Goal: Communication & Community: Participate in discussion

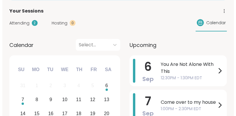
scroll to position [58, 0]
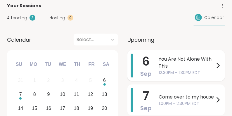
click at [219, 67] on icon at bounding box center [218, 65] width 2 height 5
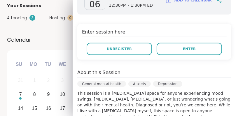
scroll to position [105, 0]
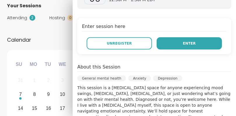
click at [173, 46] on button "Enter" at bounding box center [189, 43] width 65 height 12
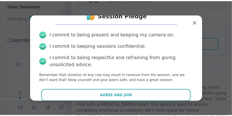
scroll to position [19, 0]
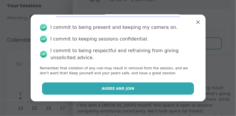
click at [124, 88] on span "Agree and Join" at bounding box center [118, 88] width 33 height 5
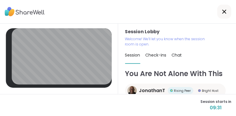
click at [150, 57] on span "Check-ins" at bounding box center [156, 55] width 21 height 6
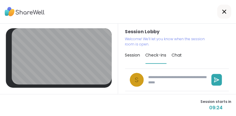
click at [128, 56] on span "Session" at bounding box center [132, 55] width 15 height 6
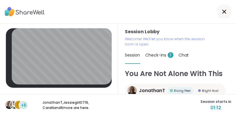
click at [149, 56] on span "Check-ins 1" at bounding box center [160, 55] width 28 height 6
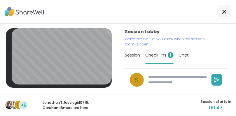
click at [14, 105] on div "C" at bounding box center [18, 104] width 9 height 9
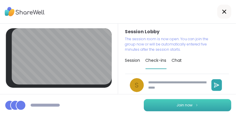
click at [188, 105] on span "Join now" at bounding box center [185, 105] width 16 height 5
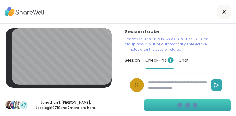
type textarea "*"
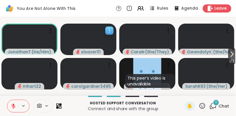
click at [110, 30] on icon at bounding box center [110, 31] width 6 height 6
click at [105, 9] on div "You Are Not Alone With This Rules Agenda Leave" at bounding box center [118, 8] width 236 height 17
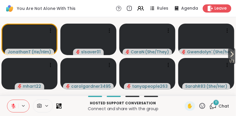
drag, startPoint x: 91, startPoint y: 42, endPoint x: 84, endPoint y: 6, distance: 36.3
click at [84, 6] on div "You Are Not Alone With This Rules Agenda Leave" at bounding box center [118, 8] width 236 height 17
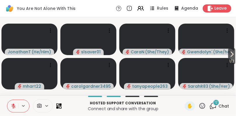
click at [46, 106] on icon at bounding box center [47, 105] width 2 height 1
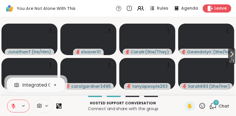
click at [46, 106] on icon at bounding box center [47, 105] width 2 height 1
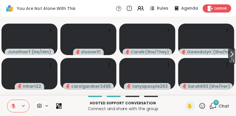
click at [60, 106] on icon at bounding box center [59, 106] width 6 height 6
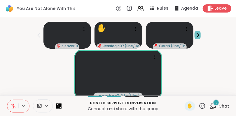
click at [196, 35] on icon at bounding box center [198, 35] width 6 height 6
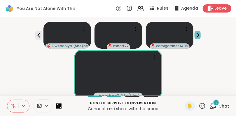
click at [196, 35] on icon at bounding box center [198, 35] width 6 height 6
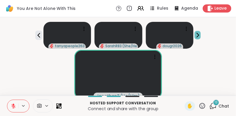
click at [196, 35] on icon at bounding box center [198, 35] width 6 height 6
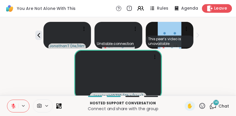
click at [216, 10] on span "Leave" at bounding box center [221, 9] width 13 height 6
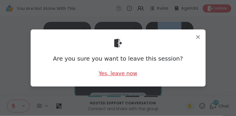
click at [113, 75] on div "Yes, leave now" at bounding box center [118, 73] width 39 height 7
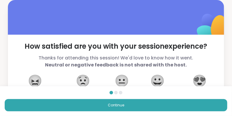
click at [123, 82] on span "😐" at bounding box center [122, 81] width 15 height 11
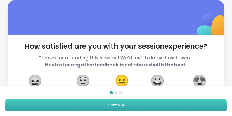
click at [123, 106] on span "Continue" at bounding box center [116, 105] width 16 height 5
